Goal: Check status: Check status

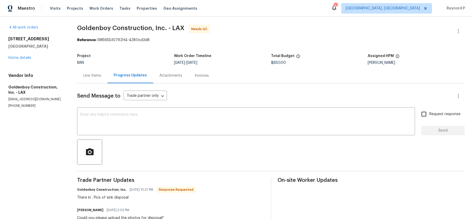
scroll to position [34, 0]
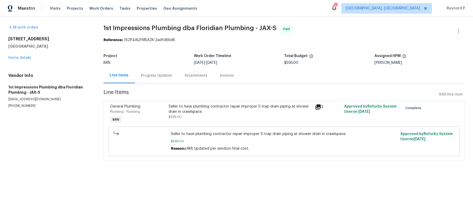
click at [155, 78] on div "Progress Updates" at bounding box center [156, 75] width 31 height 5
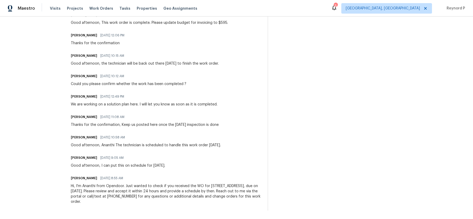
scroll to position [109, 0]
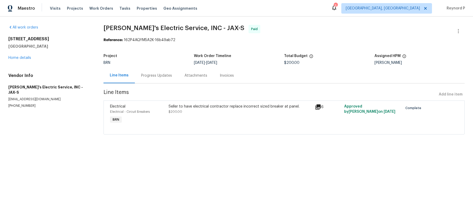
click at [143, 75] on div "Progress Updates" at bounding box center [156, 75] width 31 height 5
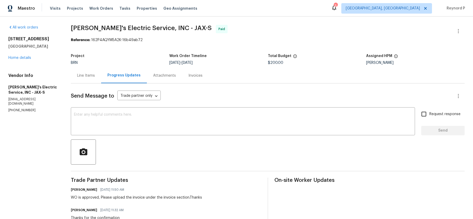
scroll to position [73, 0]
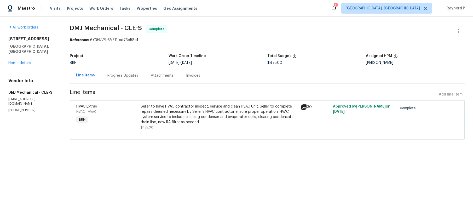
click at [247, 34] on span "DMJ Mechanical - CLE-S Complete" at bounding box center [261, 31] width 382 height 13
click at [296, 29] on span "DMJ Mechanical - CLE-S Complete" at bounding box center [261, 31] width 382 height 13
click at [123, 75] on div "Progress Updates" at bounding box center [122, 75] width 31 height 5
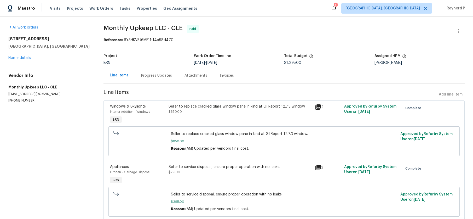
click at [156, 70] on div "Progress Updates" at bounding box center [156, 75] width 43 height 15
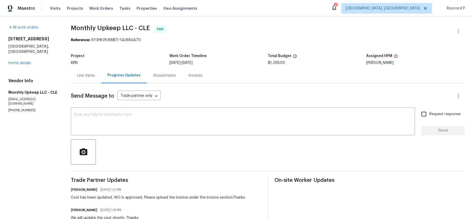
click at [261, 31] on span "Monthly Upkeep LLC - CLE Paid" at bounding box center [261, 31] width 381 height 13
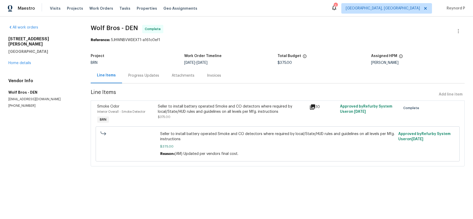
click at [149, 69] on div "Progress Updates" at bounding box center [143, 75] width 43 height 15
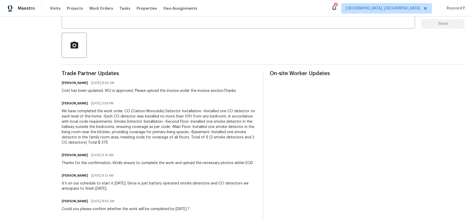
scroll to position [106, 0]
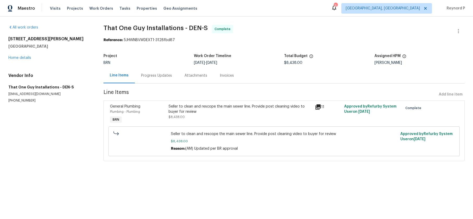
click at [160, 76] on div "Progress Updates" at bounding box center [156, 75] width 31 height 5
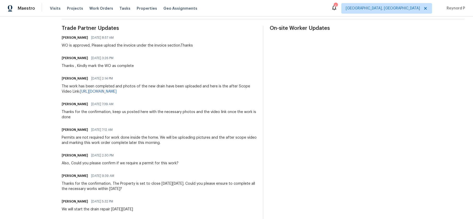
scroll to position [140, 0]
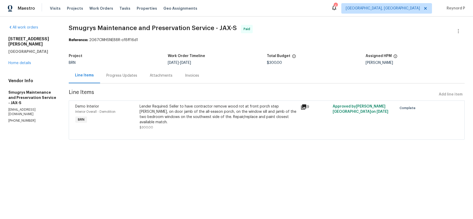
click at [113, 73] on div "Progress Updates" at bounding box center [121, 75] width 31 height 5
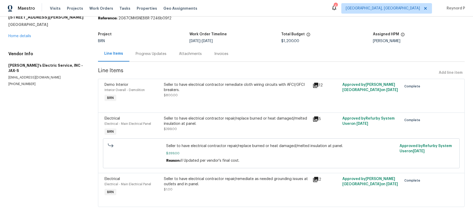
scroll to position [25, 0]
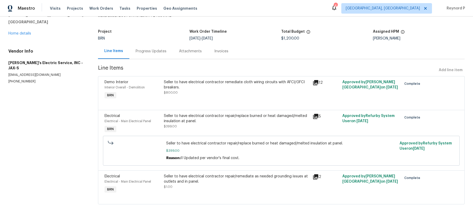
click at [155, 46] on div "Progress Updates" at bounding box center [150, 50] width 43 height 15
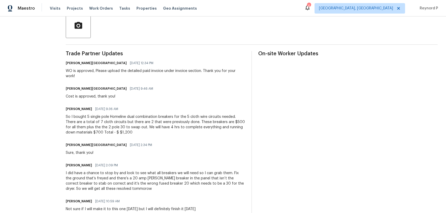
scroll to position [126, 0]
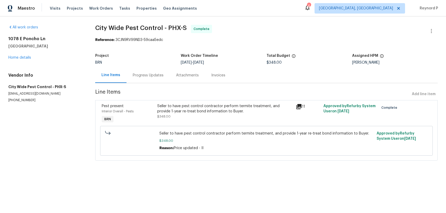
click at [145, 82] on div "Progress Updates" at bounding box center [148, 75] width 43 height 15
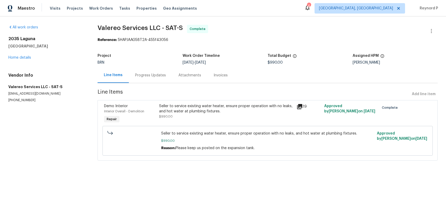
click at [145, 81] on div "Progress Updates" at bounding box center [150, 75] width 43 height 15
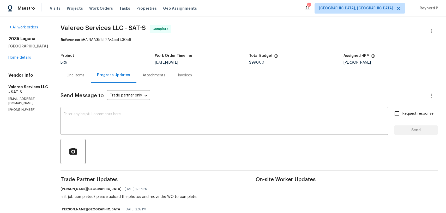
click at [76, 77] on div "Line Items" at bounding box center [76, 75] width 18 height 5
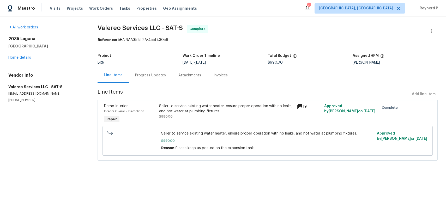
click at [155, 74] on div "Progress Updates" at bounding box center [150, 75] width 31 height 5
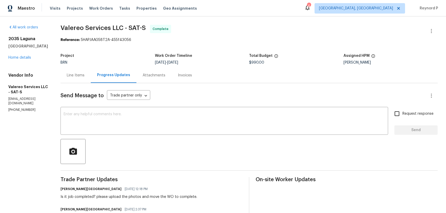
click at [251, 33] on span "Valereo Services LLC - SAT-S Complete" at bounding box center [243, 31] width 365 height 13
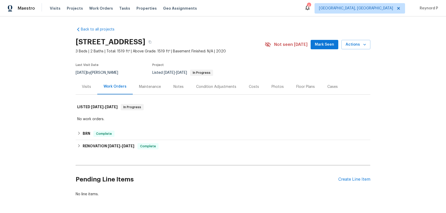
scroll to position [19, 0]
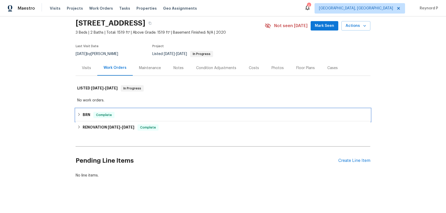
click at [80, 115] on icon at bounding box center [79, 115] width 4 height 4
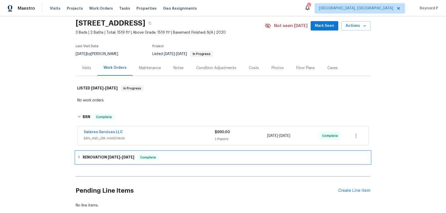
click at [92, 158] on h6 "RENOVATION 2/20/25 - 3/14/25" at bounding box center [109, 158] width 52 height 6
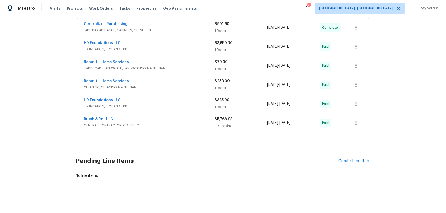
scroll to position [0, 0]
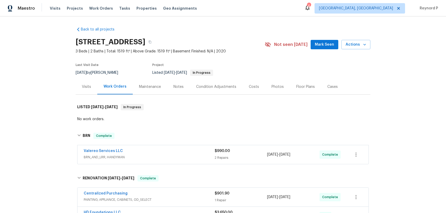
click at [86, 87] on div "Visits" at bounding box center [86, 86] width 9 height 5
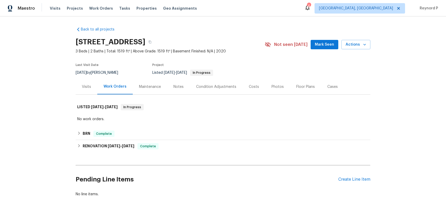
scroll to position [19, 0]
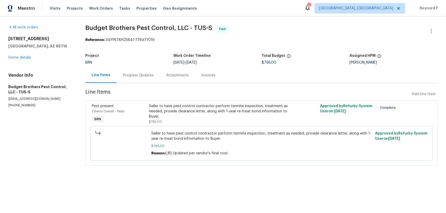
click at [137, 72] on div "Progress Updates" at bounding box center [138, 75] width 43 height 15
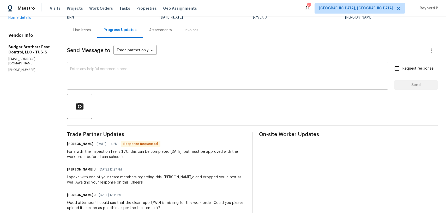
scroll to position [49, 0]
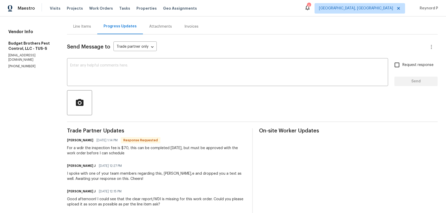
click at [91, 26] on div "Line Items" at bounding box center [82, 26] width 18 height 5
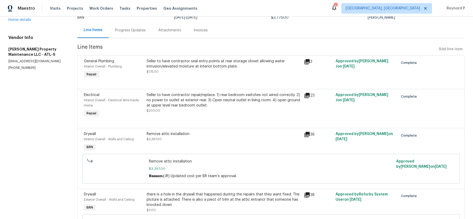
scroll to position [97, 0]
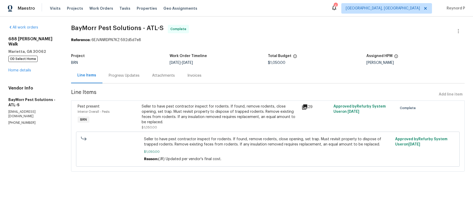
click at [135, 76] on div "Progress Updates" at bounding box center [124, 75] width 31 height 5
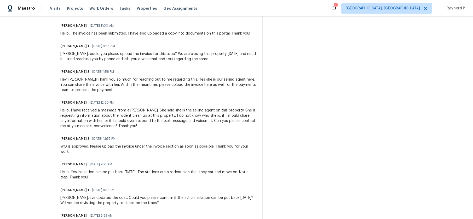
scroll to position [60, 0]
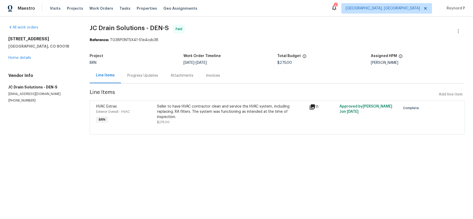
click at [137, 72] on div "Progress Updates" at bounding box center [142, 75] width 43 height 15
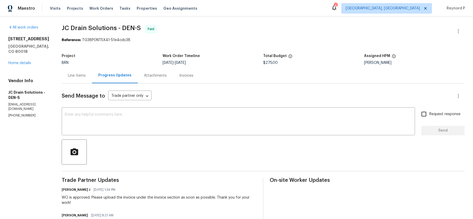
scroll to position [99, 0]
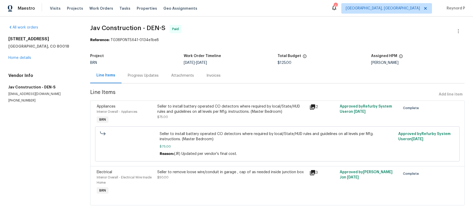
click at [138, 75] on div "Progress Updates" at bounding box center [143, 75] width 31 height 5
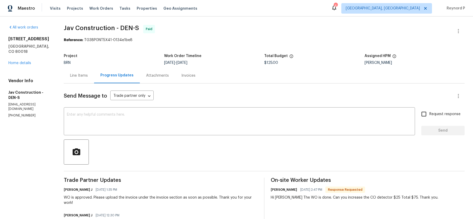
scroll to position [57, 0]
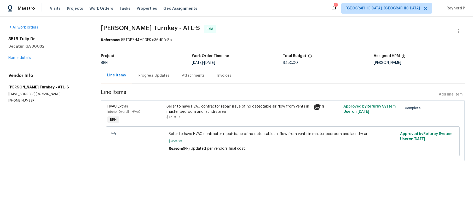
click at [160, 74] on div "Progress Updates" at bounding box center [153, 75] width 31 height 5
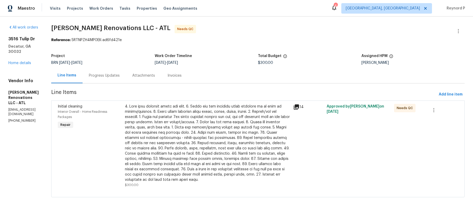
click at [117, 80] on div "Progress Updates" at bounding box center [103, 75] width 43 height 15
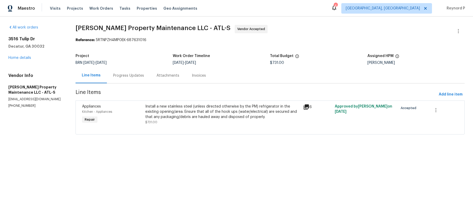
click at [122, 77] on div "Progress Updates" at bounding box center [128, 75] width 31 height 5
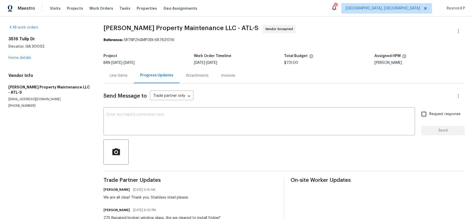
scroll to position [16, 0]
